Goal: Navigation & Orientation: Understand site structure

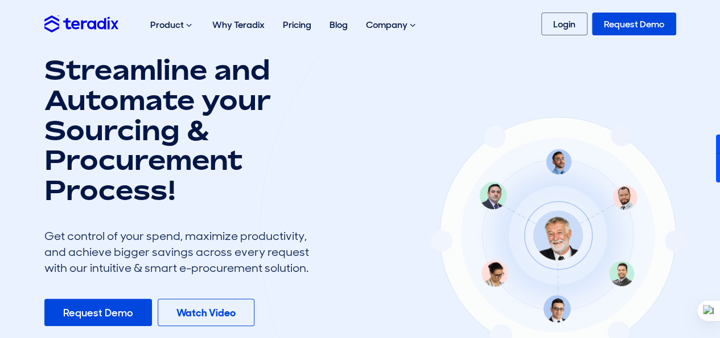
scroll to position [23, 0]
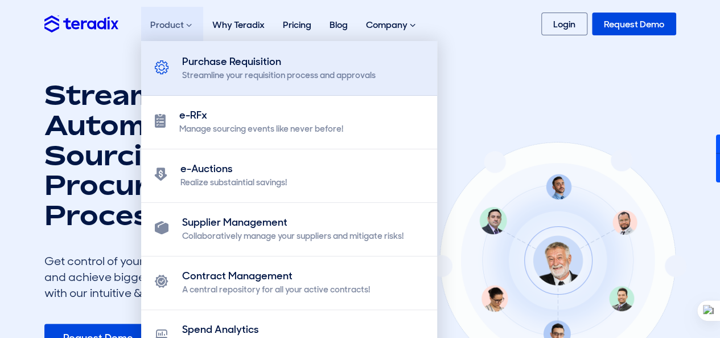
click at [198, 63] on div "Purchase Requisition" at bounding box center [279, 61] width 194 height 15
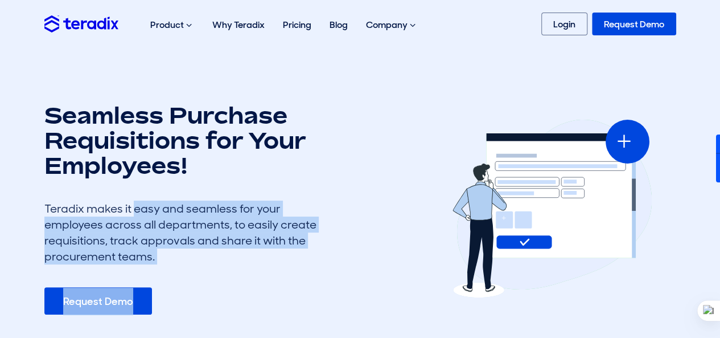
drag, startPoint x: 47, startPoint y: 209, endPoint x: 151, endPoint y: 264, distance: 118.4
click at [151, 264] on div "Seamless Purchase Requisitions for Your Employees! Teradix makes it easy and se…" at bounding box center [180, 208] width 273 height 212
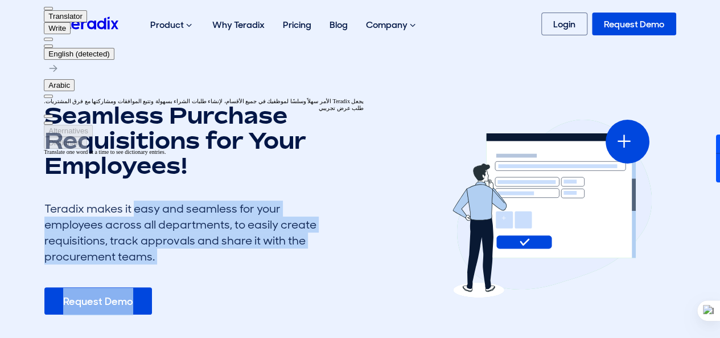
click at [53, 44] on button at bounding box center [48, 45] width 9 height 3
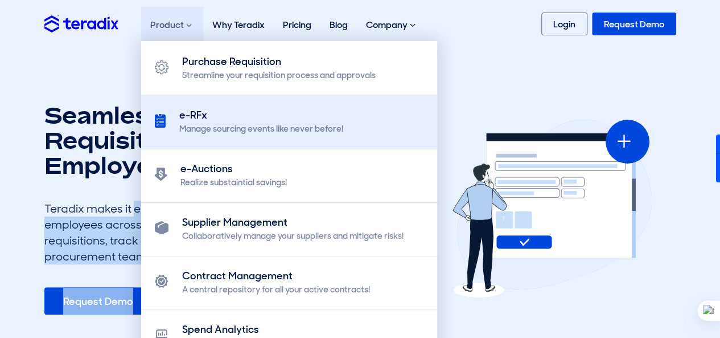
click at [184, 131] on div "Manage sourcing events like never before!" at bounding box center [261, 129] width 164 height 12
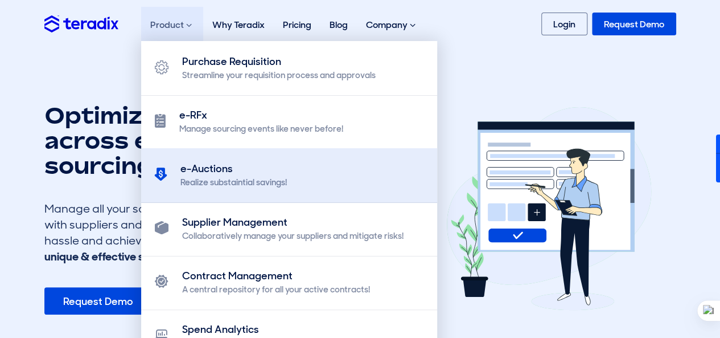
click at [203, 161] on div "e-Auctions" at bounding box center [233, 168] width 106 height 15
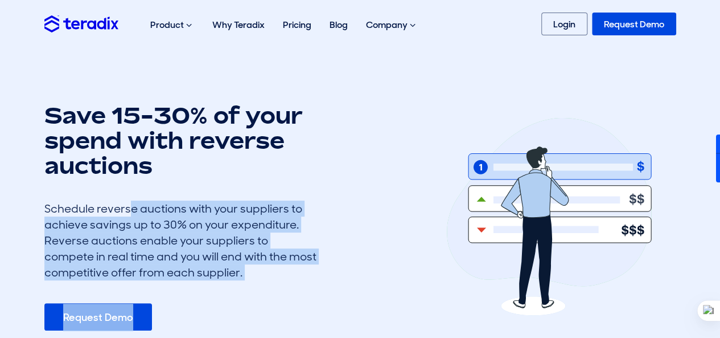
drag, startPoint x: 43, startPoint y: 212, endPoint x: 217, endPoint y: 292, distance: 191.5
click at [217, 293] on div "Save 15-30% of your spend with reverse auctions Schedule reverse auctions with …" at bounding box center [225, 216] width 379 height 228
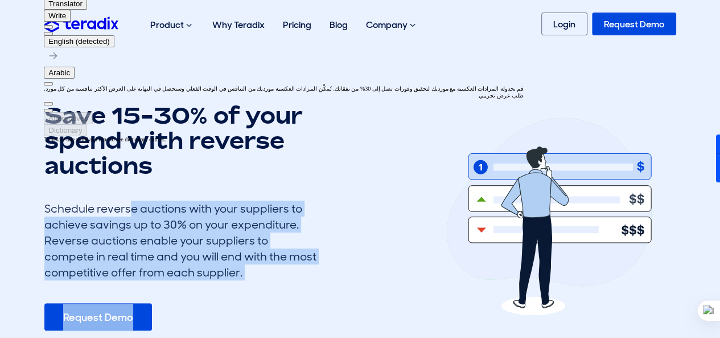
click at [53, 32] on button at bounding box center [48, 33] width 9 height 3
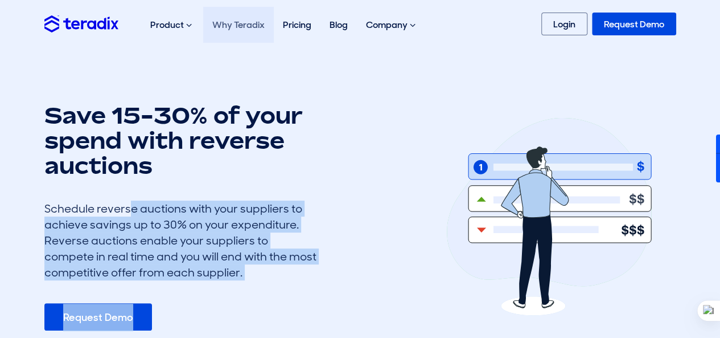
click at [216, 27] on link "Why Teradix" at bounding box center [238, 25] width 71 height 36
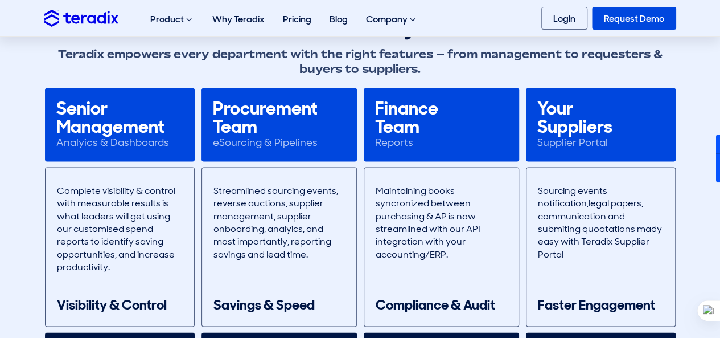
scroll to position [706, 0]
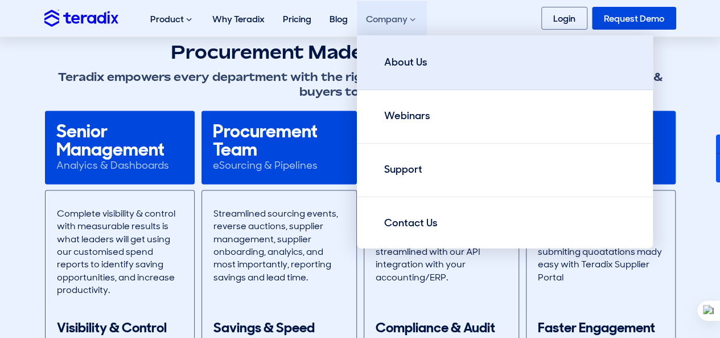
click at [413, 50] on link "About Us" at bounding box center [505, 62] width 296 height 55
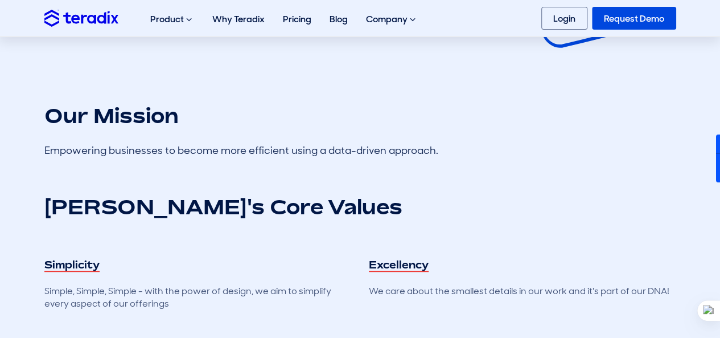
scroll to position [250, 0]
